Goal: Task Accomplishment & Management: Manage account settings

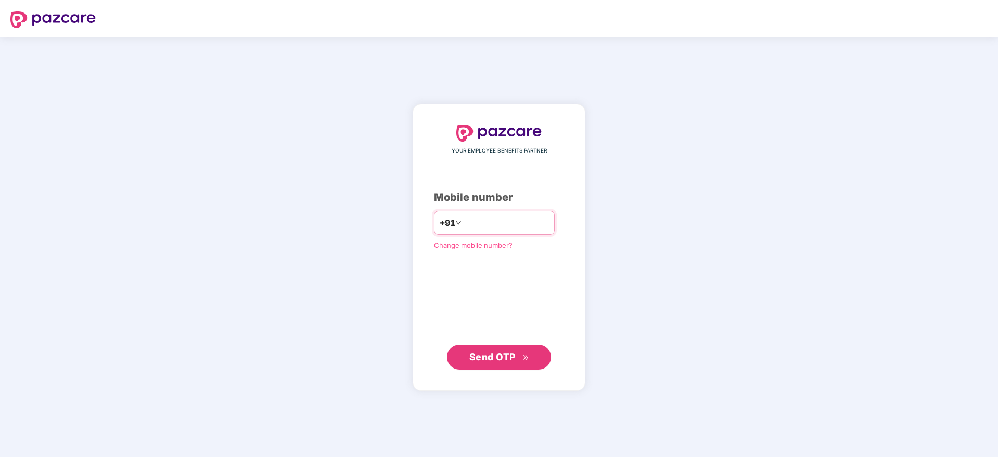
click at [475, 227] on input "number" at bounding box center [506, 222] width 85 height 17
type input "**********"
click at [483, 349] on button "Send OTP" at bounding box center [499, 356] width 104 height 25
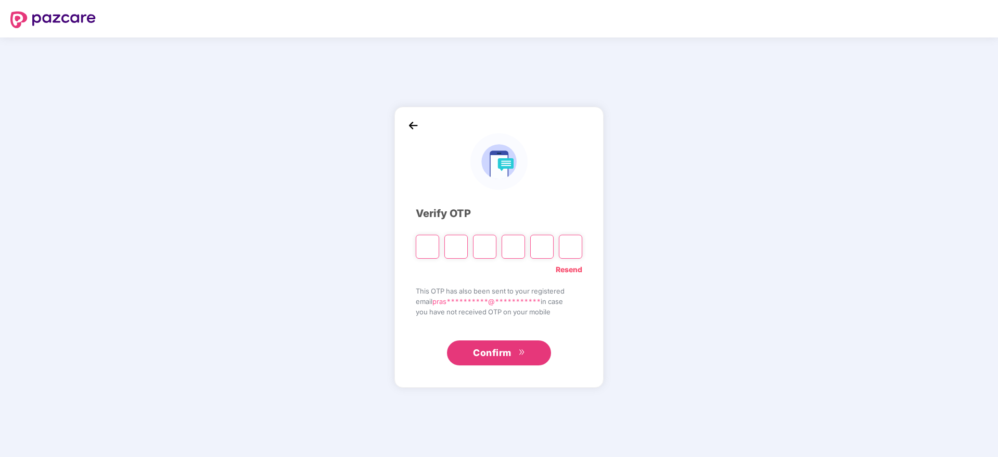
type input "*"
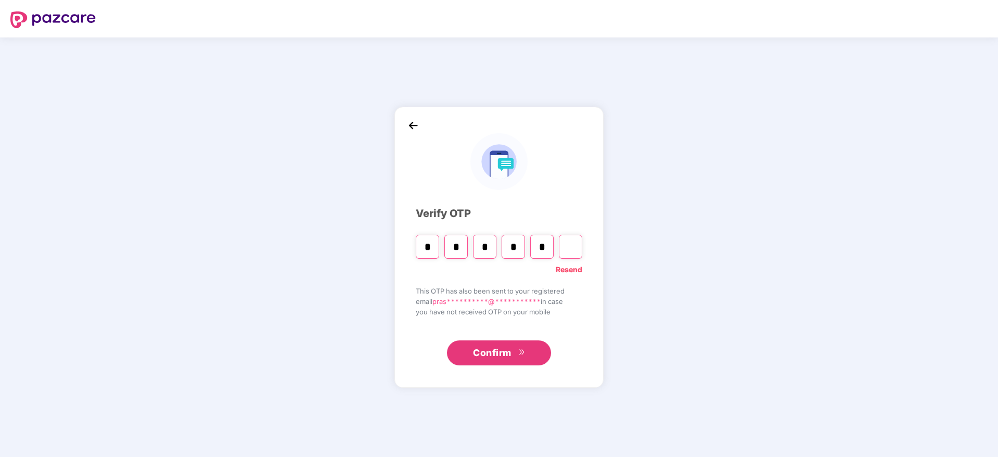
type input "*"
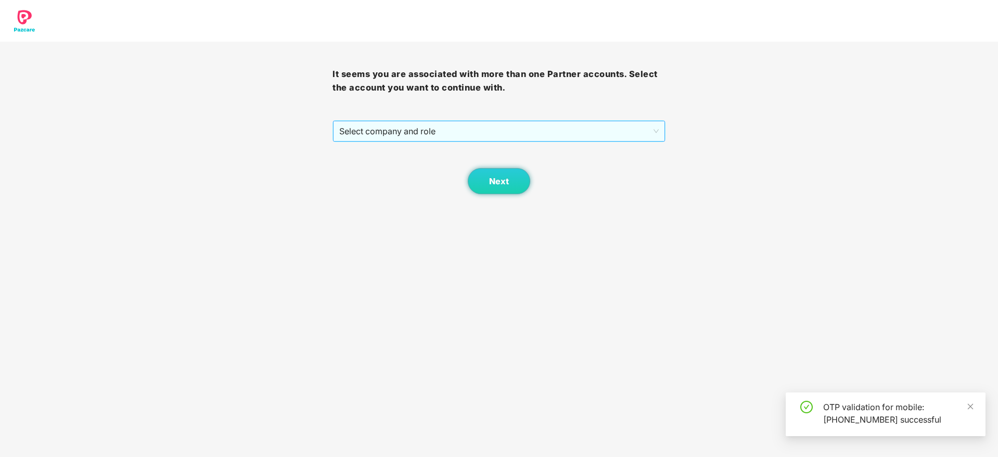
click at [430, 131] on span "Select company and role" at bounding box center [498, 131] width 319 height 20
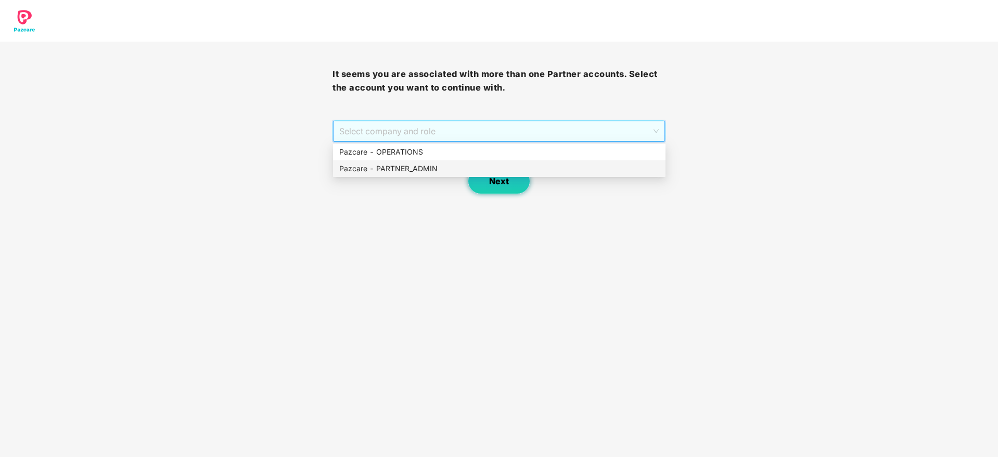
drag, startPoint x: 430, startPoint y: 169, endPoint x: 477, endPoint y: 188, distance: 51.1
click at [430, 170] on div "Pazcare - PARTNER_ADMIN" at bounding box center [499, 168] width 320 height 11
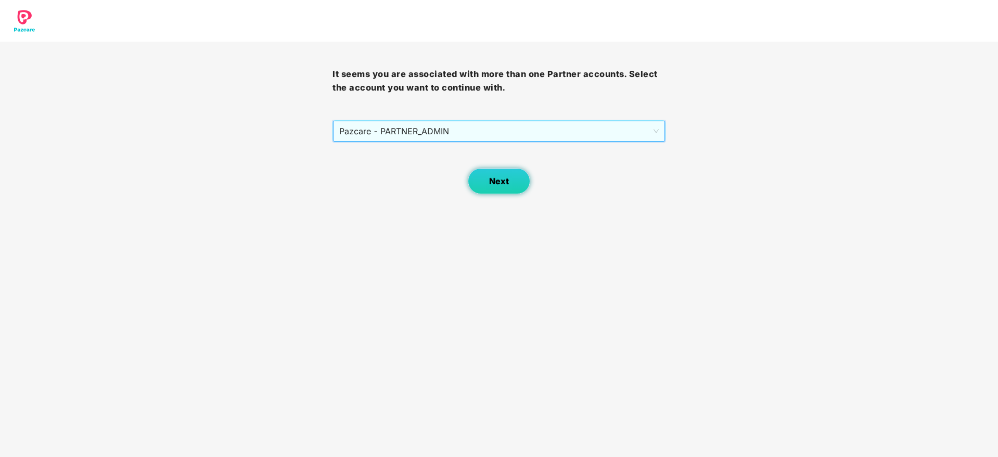
click at [504, 189] on button "Next" at bounding box center [499, 181] width 62 height 26
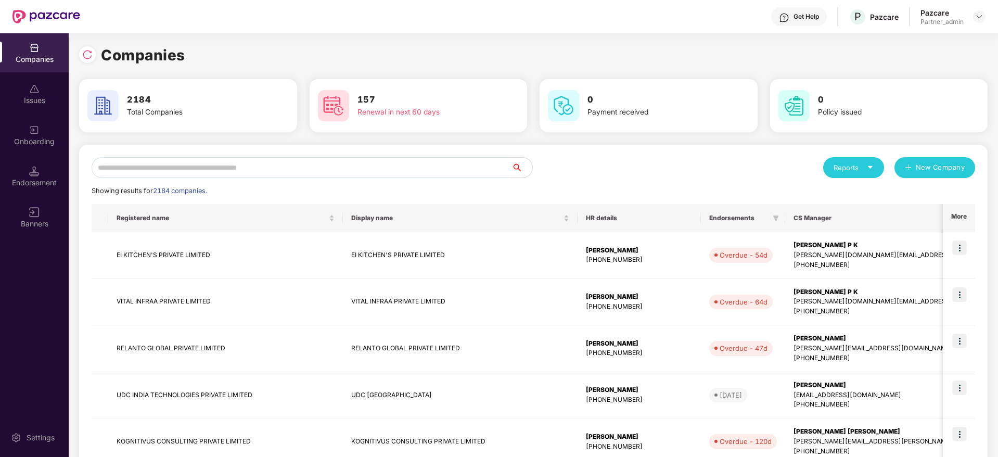
click at [344, 156] on div "Reports New Company Showing results for 2184 companies. Registered name Display…" at bounding box center [533, 446] width 908 height 603
click at [316, 167] on input "text" at bounding box center [302, 167] width 420 height 21
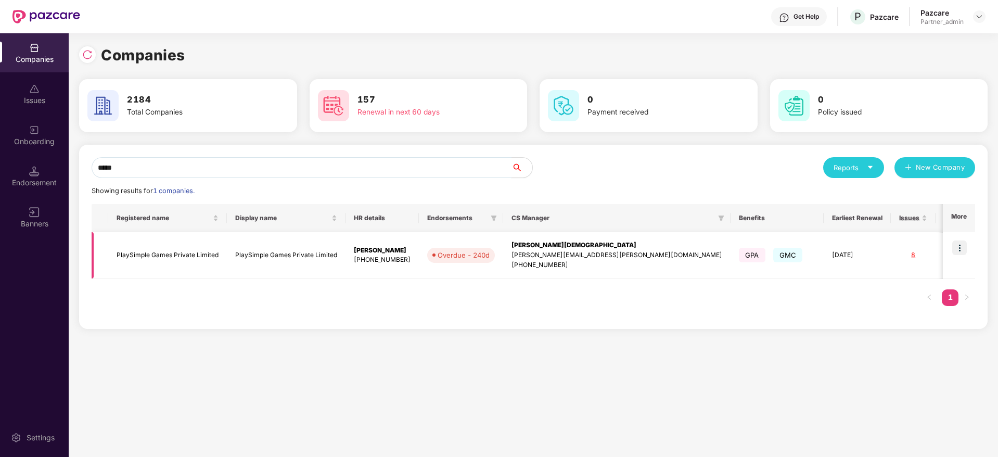
type input "*****"
click at [965, 245] on img at bounding box center [959, 247] width 15 height 15
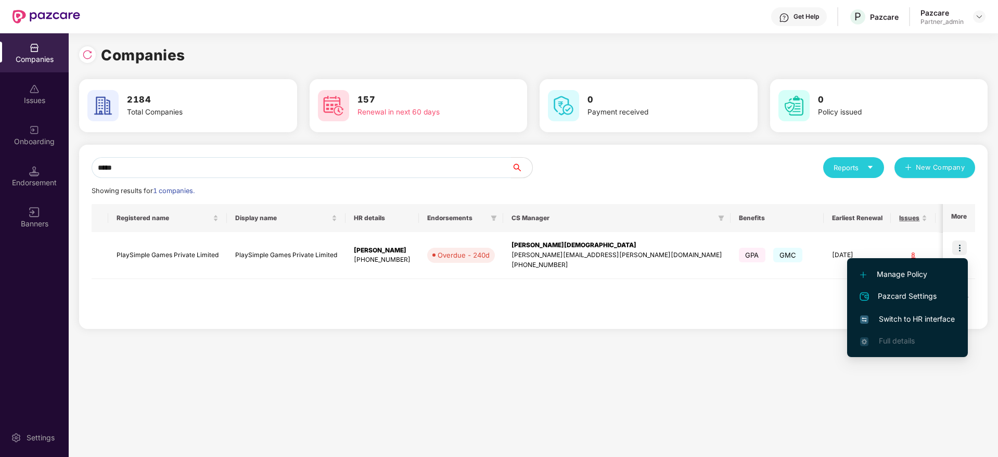
click at [907, 317] on span "Switch to HR interface" at bounding box center [907, 318] width 95 height 11
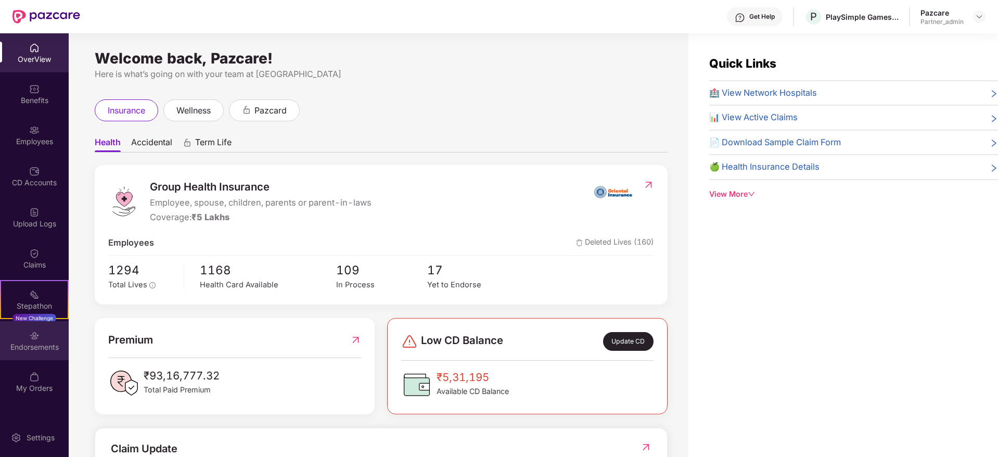
click at [31, 348] on div "Endorsements" at bounding box center [34, 347] width 69 height 10
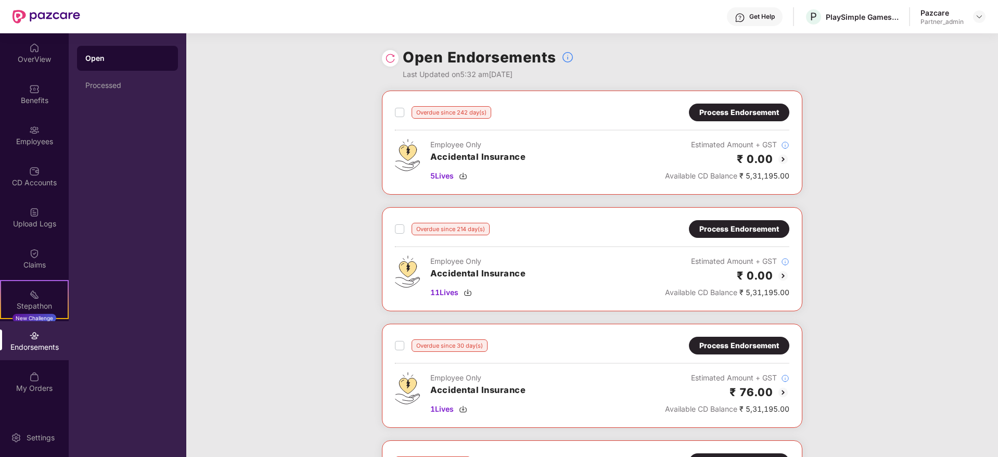
click at [739, 111] on div "Process Endorsement" at bounding box center [739, 112] width 80 height 11
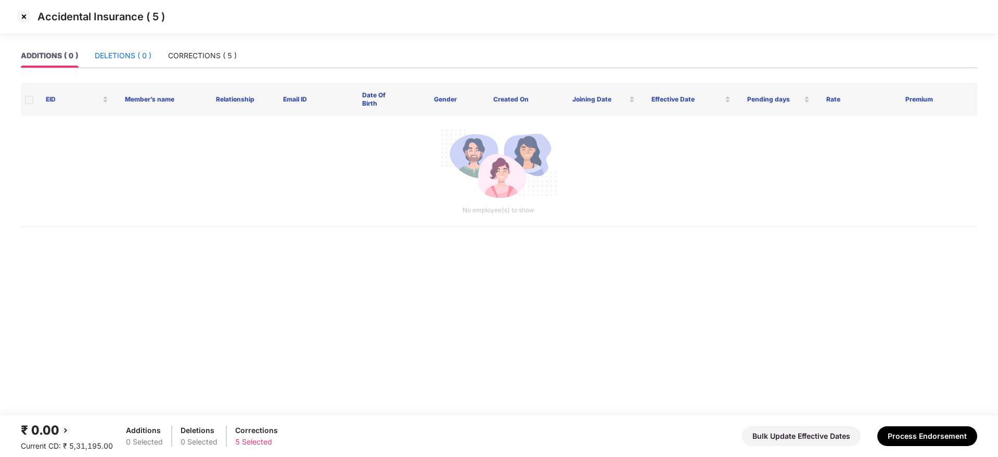
click at [121, 61] on div "DELETIONS ( 0 )" at bounding box center [123, 55] width 57 height 11
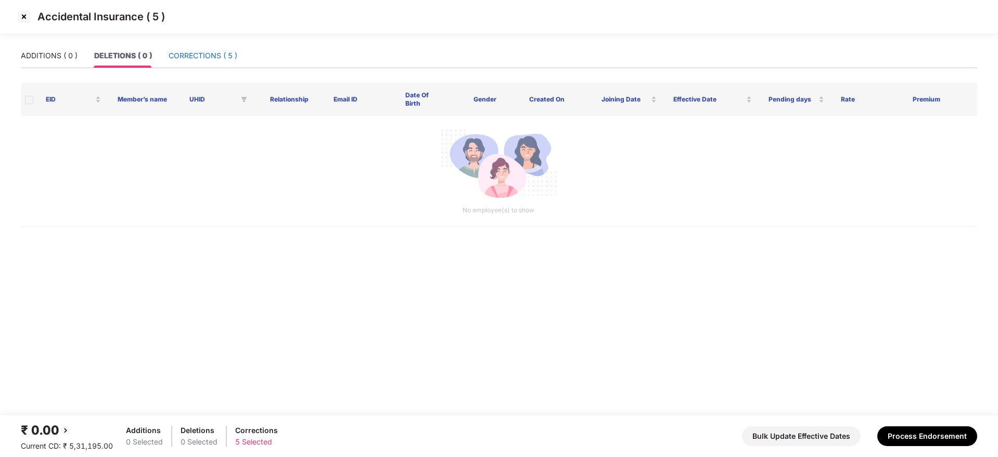
click at [190, 57] on div "CORRECTIONS ( 5 )" at bounding box center [203, 55] width 69 height 11
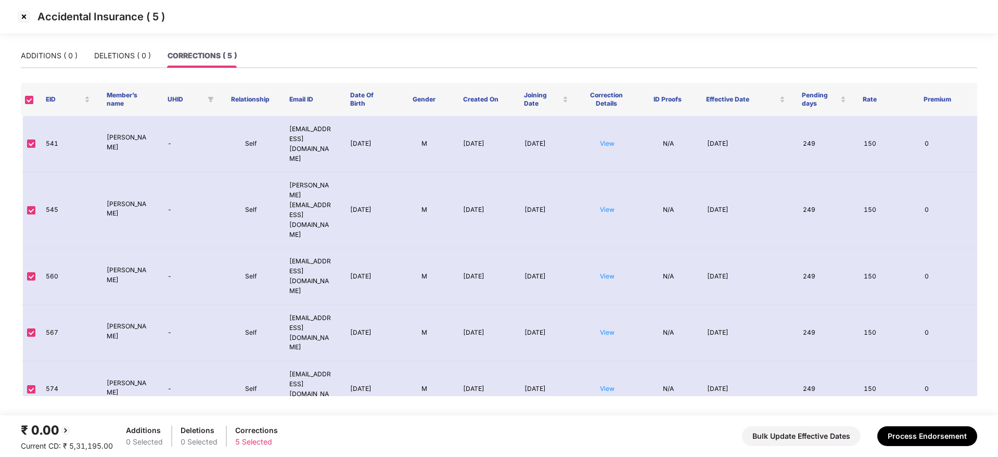
click at [24, 16] on img at bounding box center [24, 16] width 17 height 17
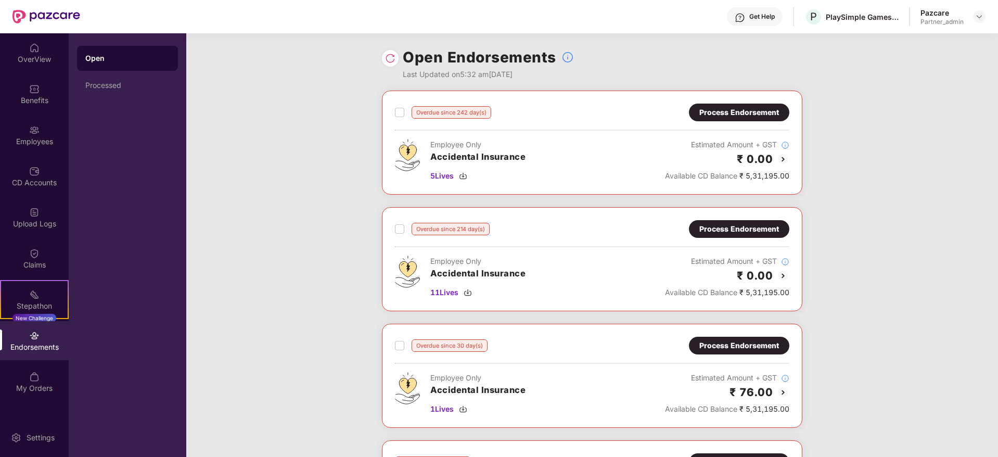
click at [720, 226] on div "Process Endorsement" at bounding box center [739, 228] width 80 height 11
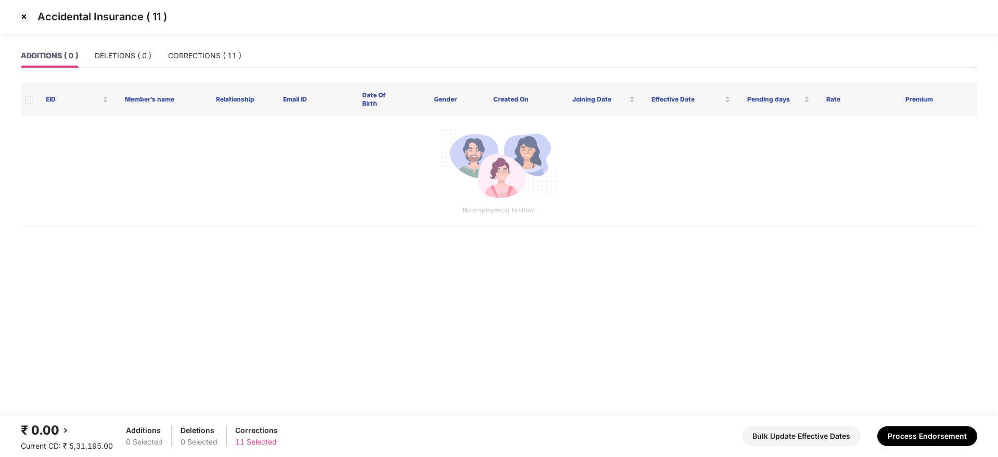
click at [22, 17] on img at bounding box center [24, 16] width 17 height 17
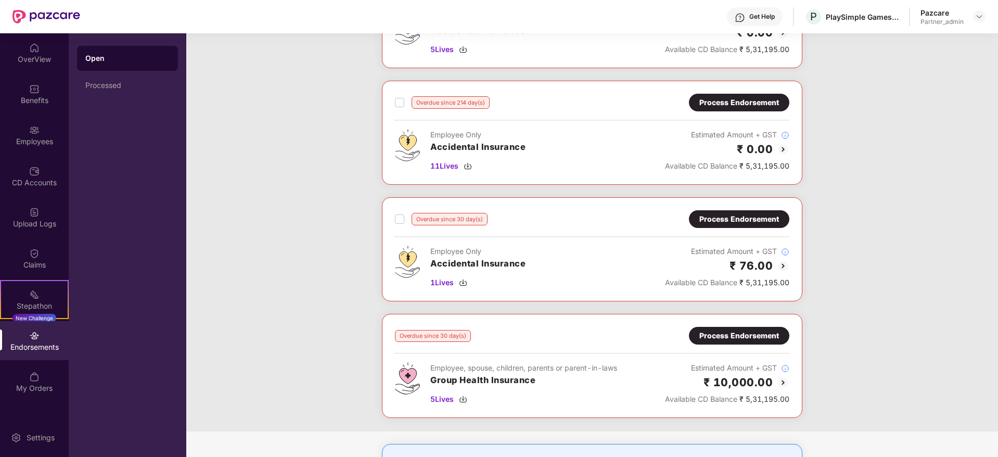
scroll to position [156, 0]
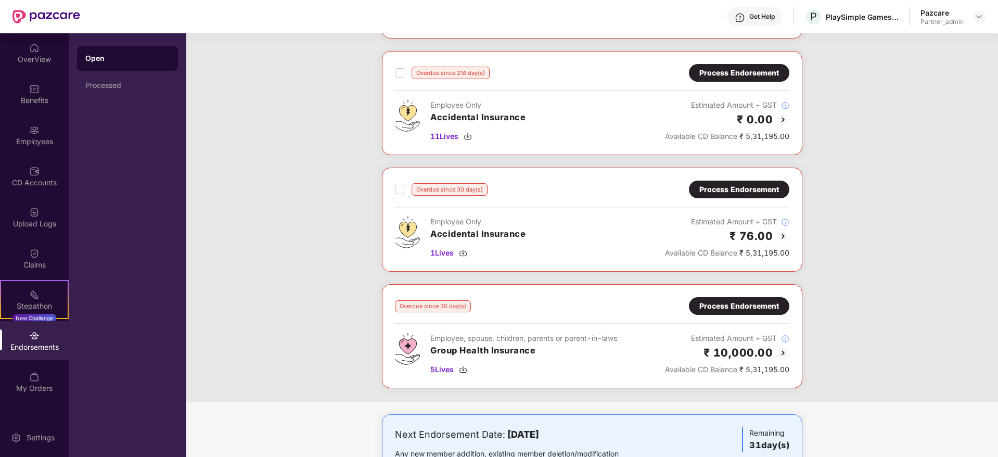
click at [755, 188] on div "Process Endorsement" at bounding box center [739, 189] width 80 height 11
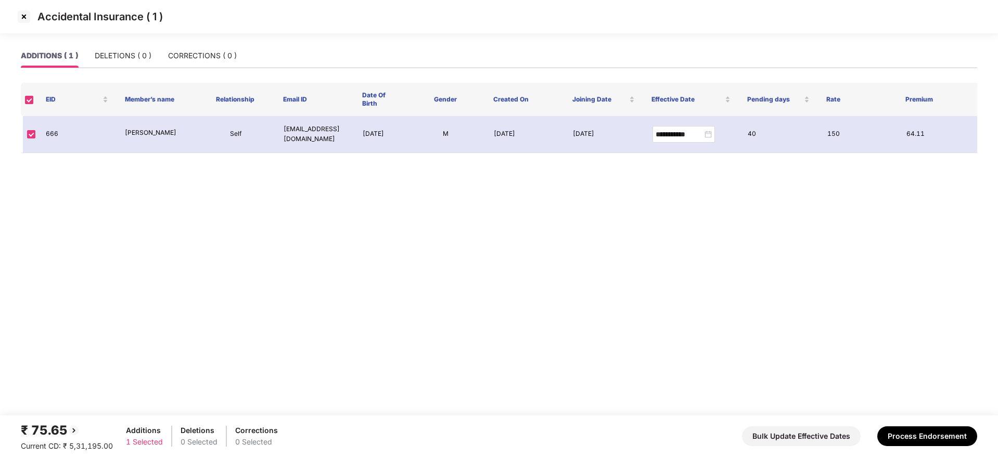
click at [23, 16] on img at bounding box center [24, 16] width 17 height 17
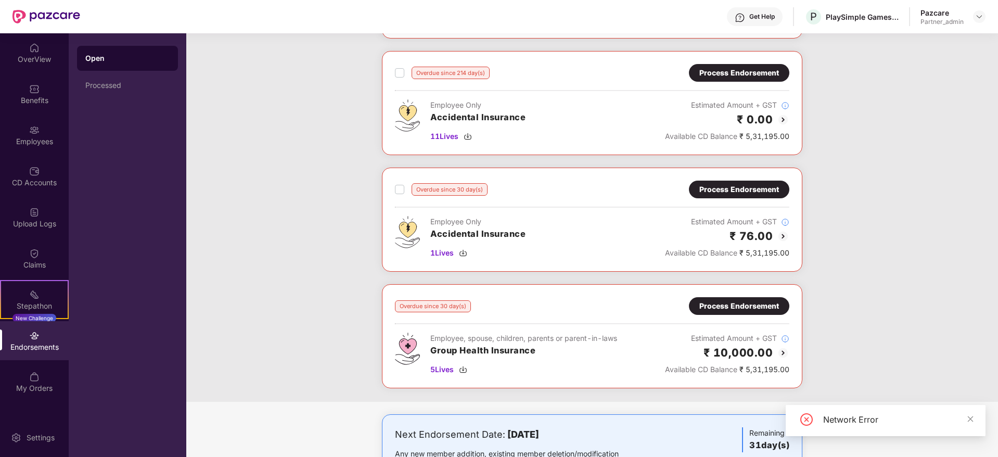
click at [721, 192] on div "Process Endorsement" at bounding box center [739, 189] width 80 height 11
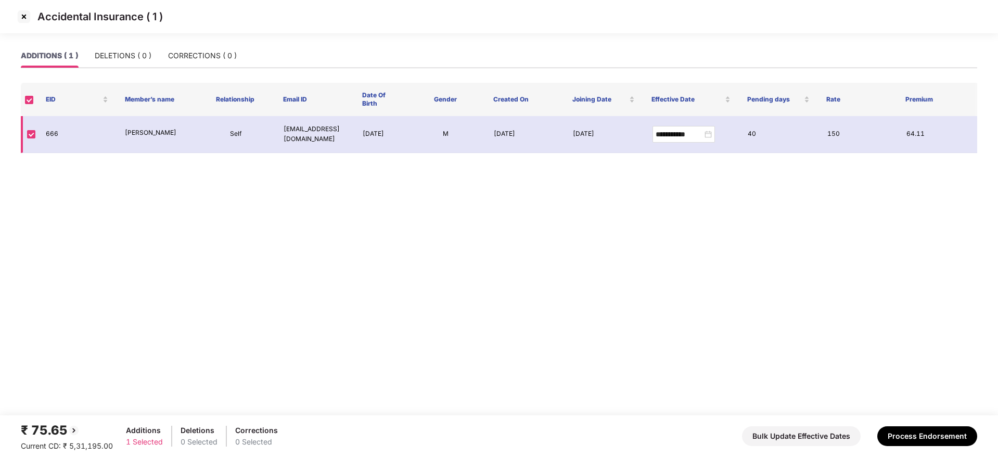
click at [53, 133] on td "666" at bounding box center [76, 134] width 79 height 37
copy td "666"
click at [27, 22] on img at bounding box center [24, 16] width 17 height 17
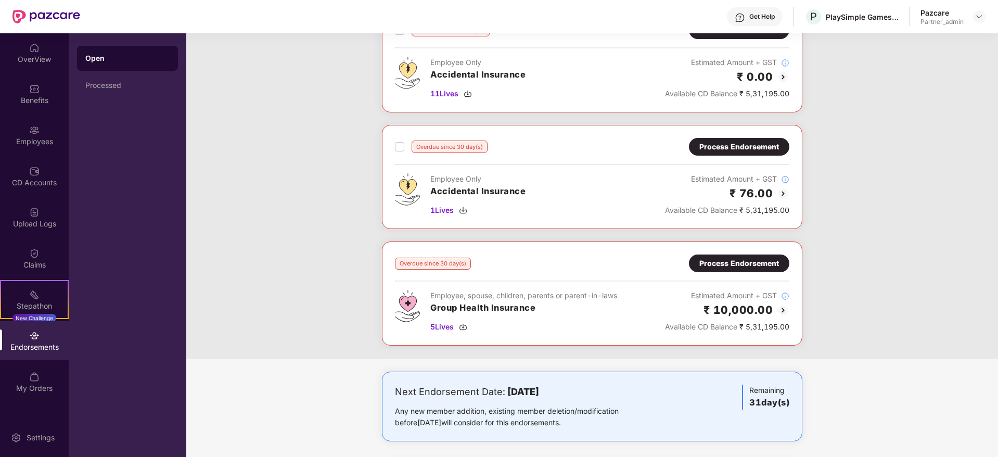
scroll to position [234, 0]
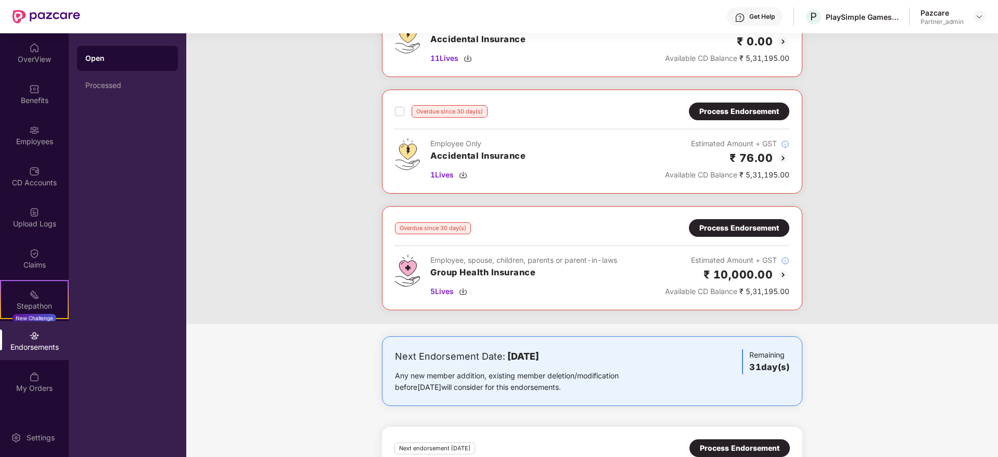
click at [726, 229] on div "Process Endorsement" at bounding box center [739, 227] width 80 height 11
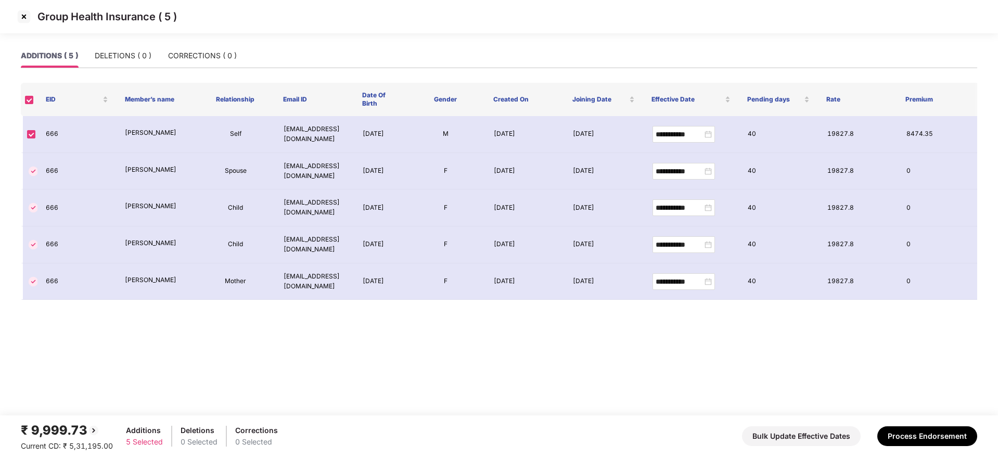
click at [27, 16] on img at bounding box center [24, 16] width 17 height 17
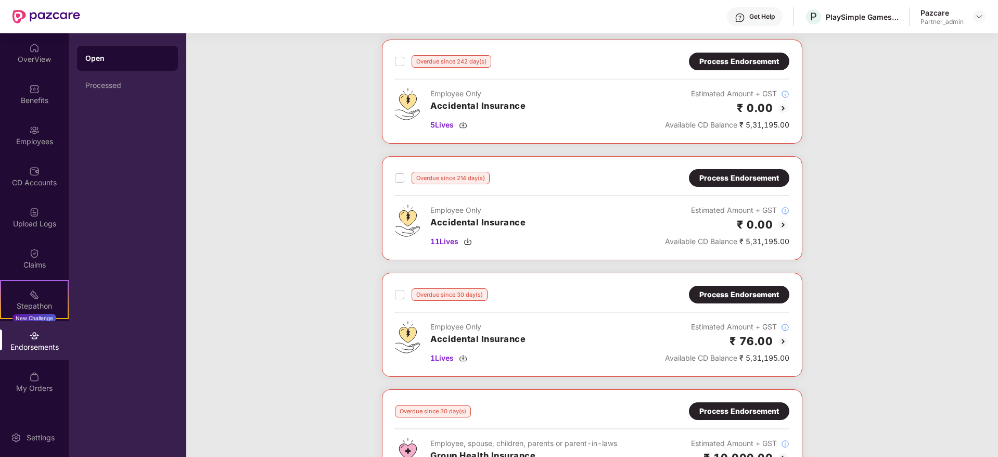
scroll to position [45, 0]
